Goal: Task Accomplishment & Management: Manage account settings

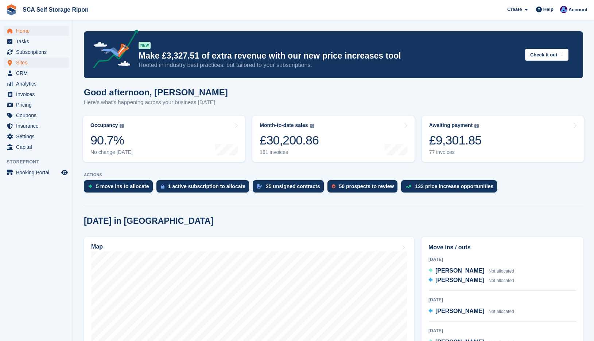
scroll to position [100, 0]
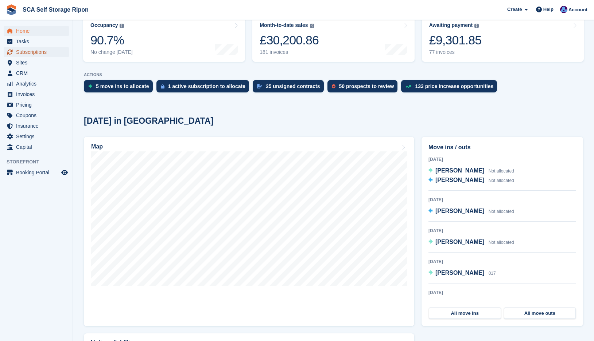
click at [36, 54] on span "Subscriptions" at bounding box center [38, 52] width 44 height 10
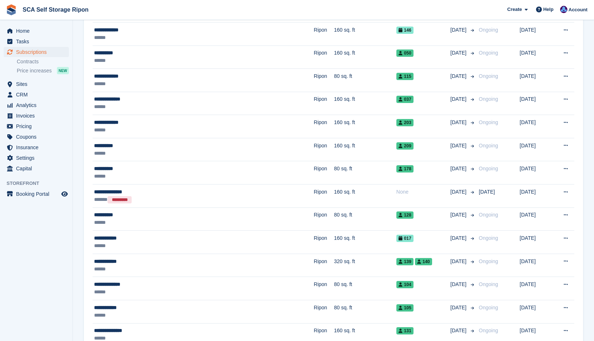
scroll to position [483, 0]
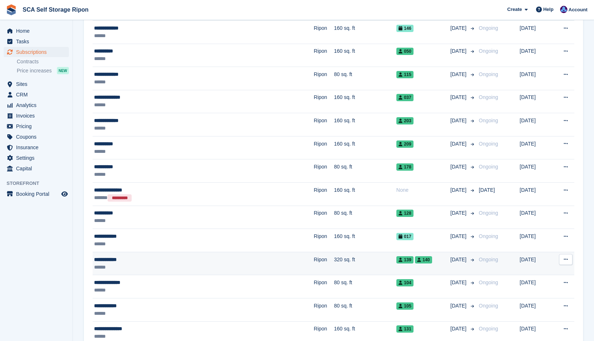
click at [197, 269] on div "******" at bounding box center [166, 268] width 145 height 8
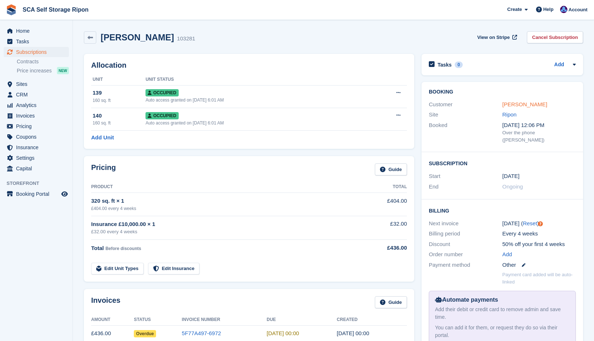
click at [511, 102] on link "Andrew Paine" at bounding box center [524, 104] width 45 height 6
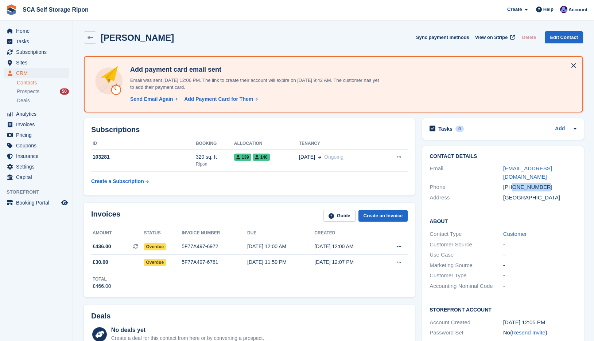
drag, startPoint x: 543, startPoint y: 180, endPoint x: 513, endPoint y: 180, distance: 29.9
click at [513, 183] on div "[PHONE_NUMBER]" at bounding box center [540, 187] width 74 height 8
copy div "7368379245"
click at [228, 199] on div "Invoices Guide Create an Invoice Amount Status Invoice number Due Created £436.…" at bounding box center [249, 250] width 338 height 102
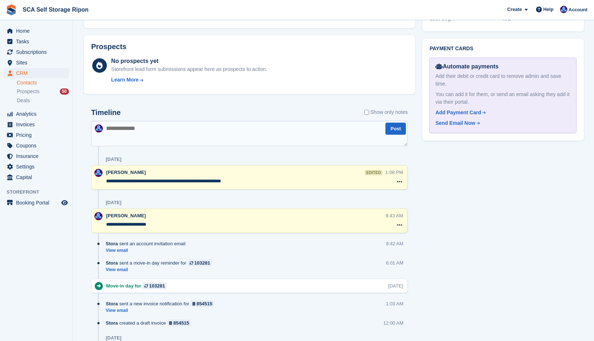
scroll to position [337, 0]
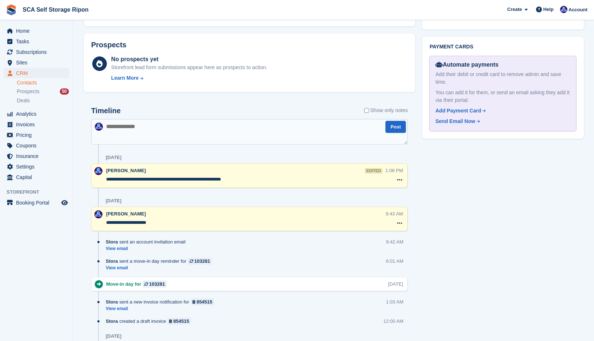
click at [220, 139] on textarea at bounding box center [249, 132] width 316 height 26
type textarea "**********"
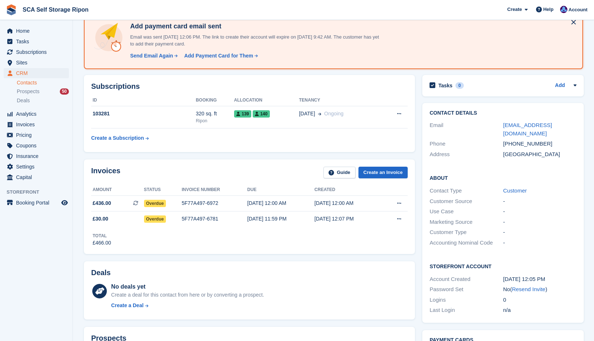
scroll to position [36, 0]
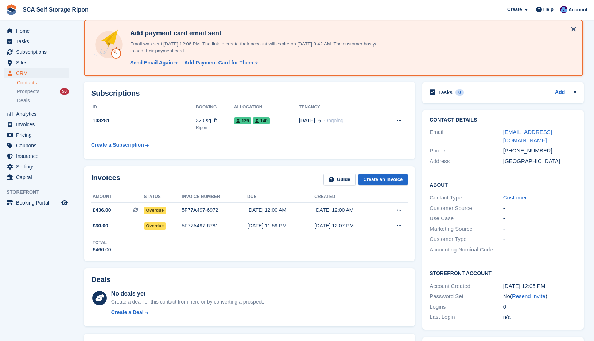
click at [276, 143] on table "ID Booking Allocation Tenancy 103281 320 sq. ft Ripon 139 140 13 Sep Ongoing" at bounding box center [249, 127] width 316 height 50
click at [398, 122] on icon at bounding box center [399, 120] width 4 height 5
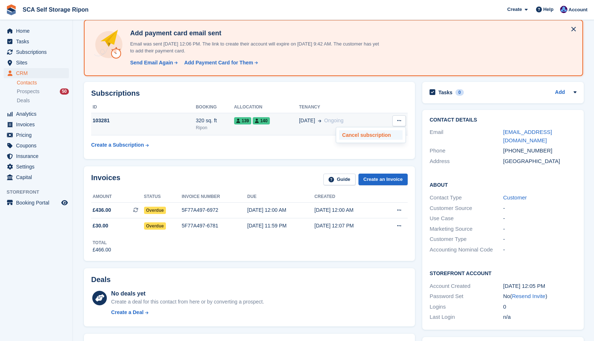
click at [352, 136] on p "Cancel subscription" at bounding box center [370, 134] width 63 height 9
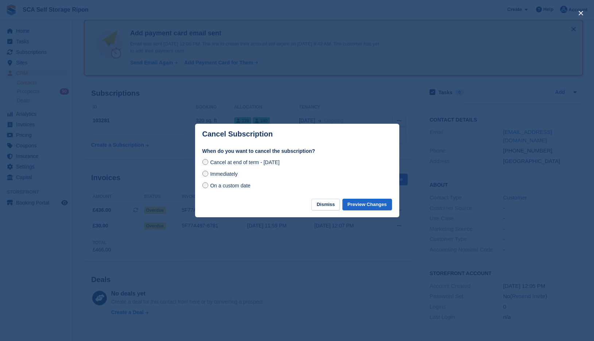
click at [226, 173] on span "Immediately" at bounding box center [223, 174] width 27 height 6
click at [386, 207] on button "Preview Changes" at bounding box center [367, 205] width 50 height 12
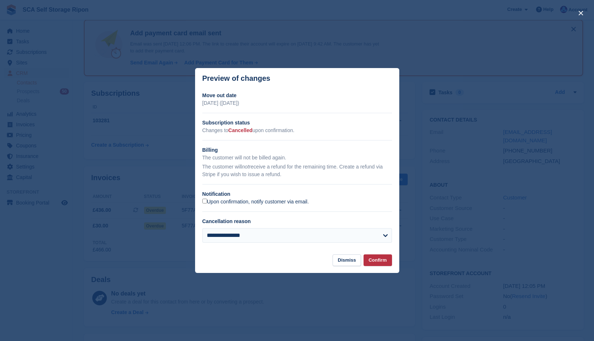
click at [262, 203] on label "Upon confirmation, notify customer via email." at bounding box center [255, 202] width 106 height 7
click at [262, 204] on label "Upon confirmation, notify customer via email." at bounding box center [255, 202] width 106 height 7
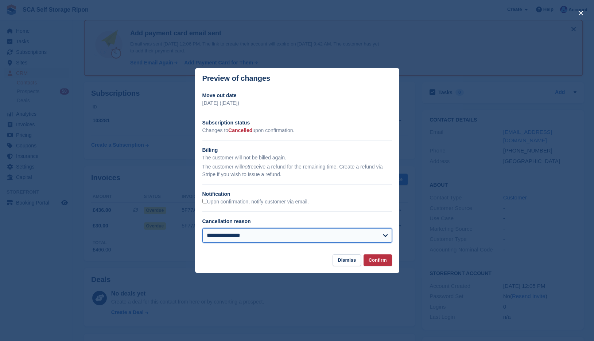
drag, startPoint x: 262, startPoint y: 238, endPoint x: 262, endPoint y: 231, distance: 6.6
click at [262, 238] on select "**********" at bounding box center [296, 235] width 189 height 15
select select "*******"
click at [202, 229] on select "**********" at bounding box center [296, 235] width 189 height 15
click at [381, 266] on button "Confirm" at bounding box center [377, 261] width 28 height 12
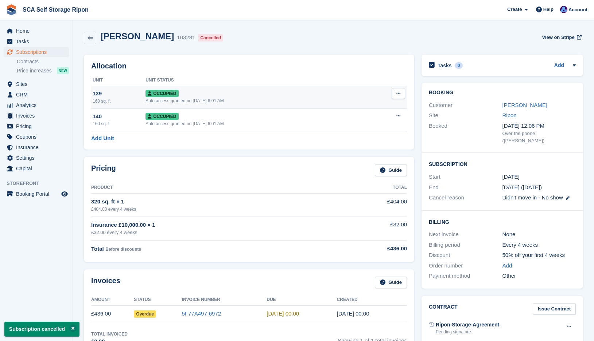
click at [399, 94] on icon at bounding box center [398, 93] width 4 height 5
click at [349, 131] on p "Deallocate" at bounding box center [369, 132] width 63 height 9
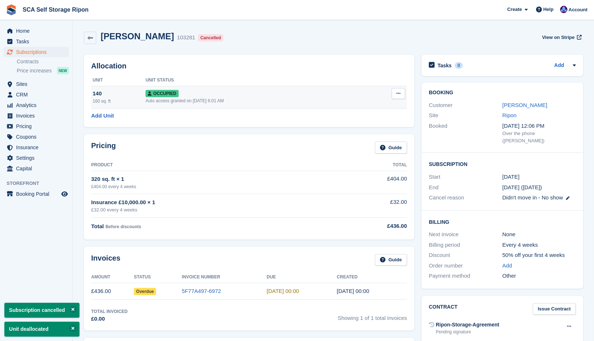
click at [396, 97] on button at bounding box center [397, 93] width 13 height 11
click at [355, 133] on p "Deallocate" at bounding box center [369, 132] width 63 height 9
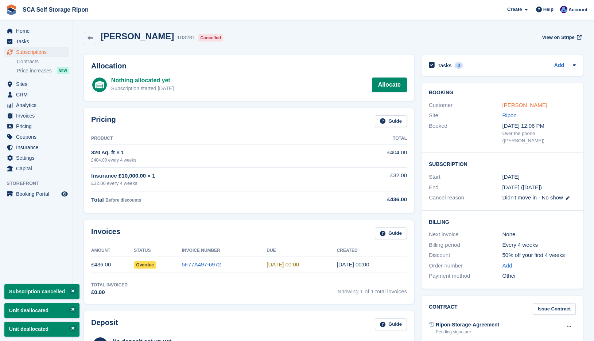
click at [524, 107] on link "[PERSON_NAME]" at bounding box center [524, 105] width 45 height 6
select select "*******"
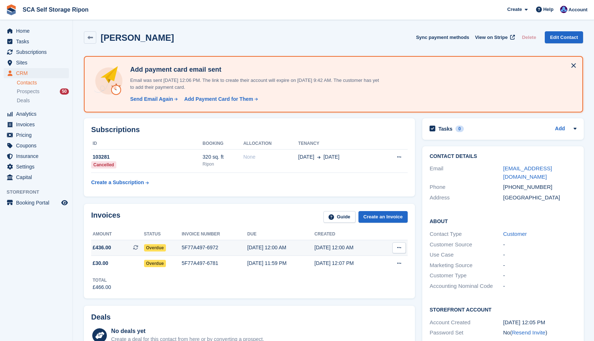
click at [193, 245] on div "5F77A497-6972" at bounding box center [214, 248] width 66 height 8
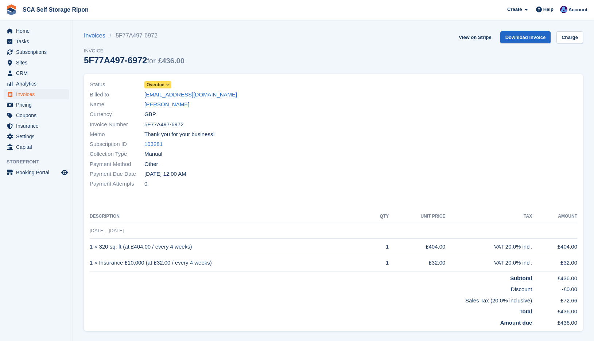
click at [159, 81] on link "Overdue" at bounding box center [157, 85] width 27 height 8
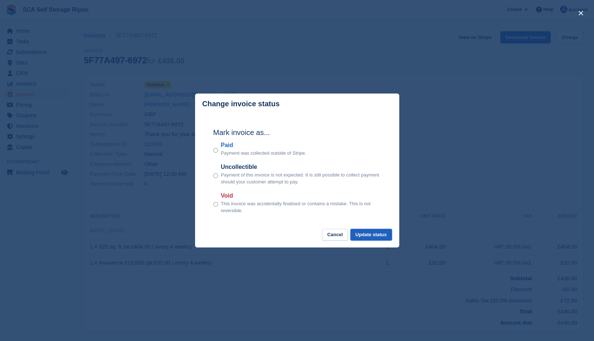
click at [370, 234] on button "Update status" at bounding box center [371, 235] width 42 height 12
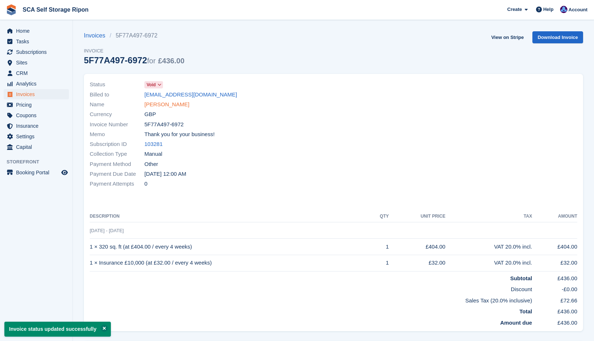
click at [160, 105] on link "[PERSON_NAME]" at bounding box center [166, 105] width 45 height 8
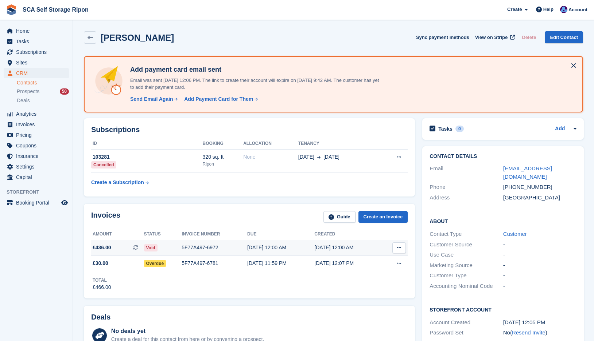
click at [177, 248] on div "Void" at bounding box center [163, 248] width 38 height 8
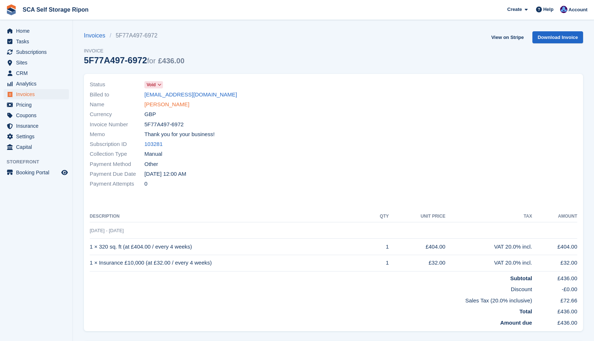
click at [163, 108] on link "[PERSON_NAME]" at bounding box center [166, 105] width 45 height 8
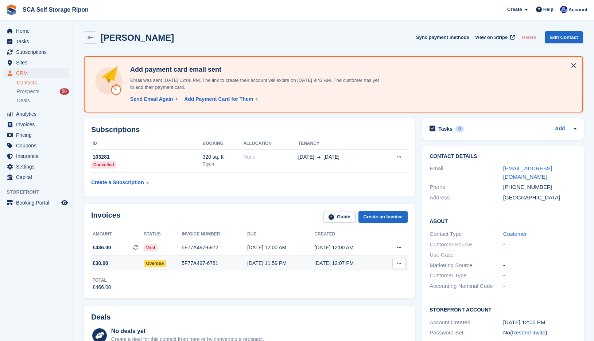
click at [190, 260] on div "5F77A497-6781" at bounding box center [214, 264] width 66 height 8
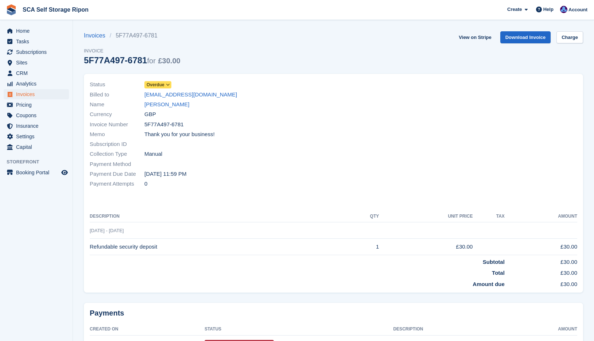
click at [154, 86] on span "Overdue" at bounding box center [155, 85] width 18 height 7
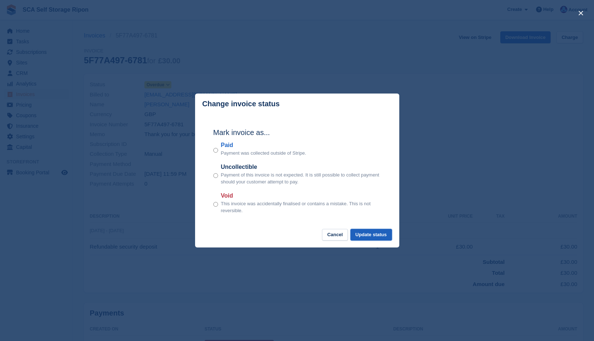
click at [375, 234] on button "Update status" at bounding box center [371, 235] width 42 height 12
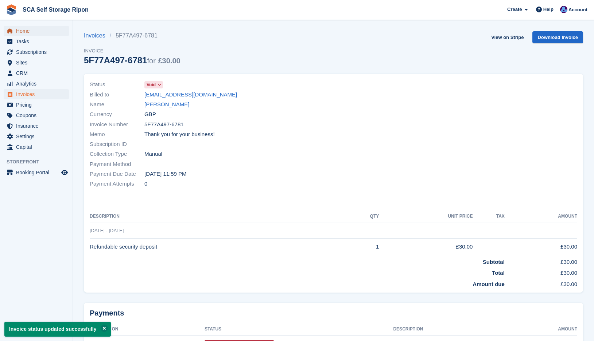
click at [39, 30] on span "Home" at bounding box center [38, 31] width 44 height 10
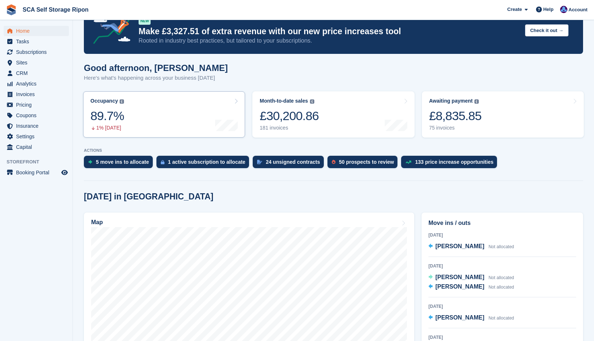
scroll to position [27, 0]
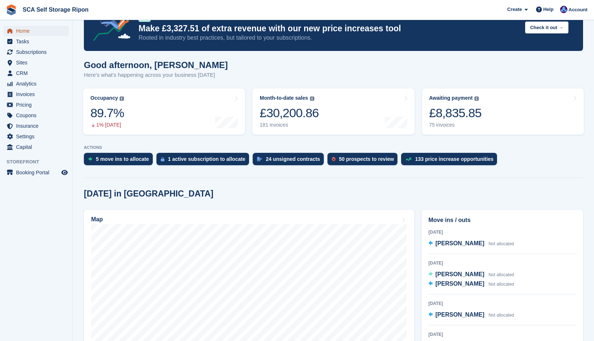
click at [38, 32] on span "Home" at bounding box center [38, 31] width 44 height 10
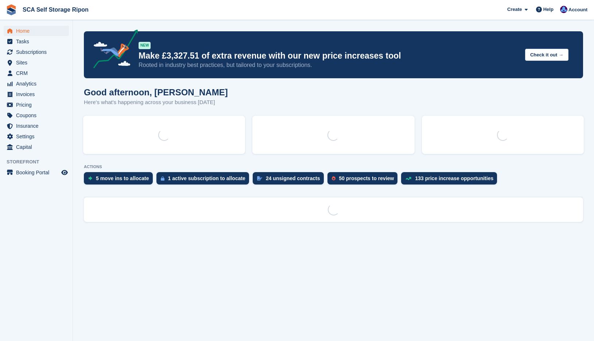
scroll to position [0, 0]
